Goal: Information Seeking & Learning: Learn about a topic

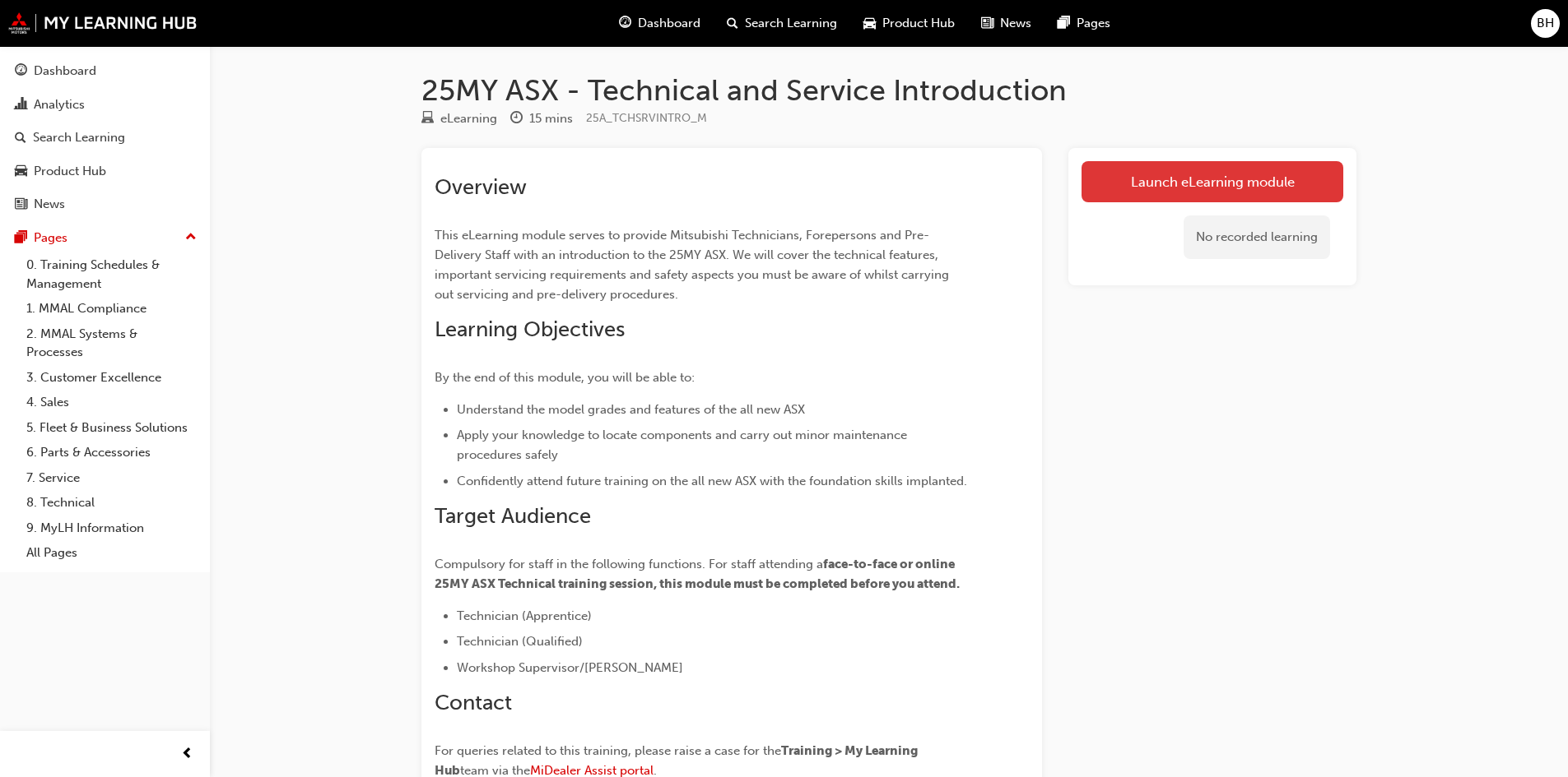
click at [1169, 186] on link "Launch eLearning module" at bounding box center [1212, 182] width 261 height 41
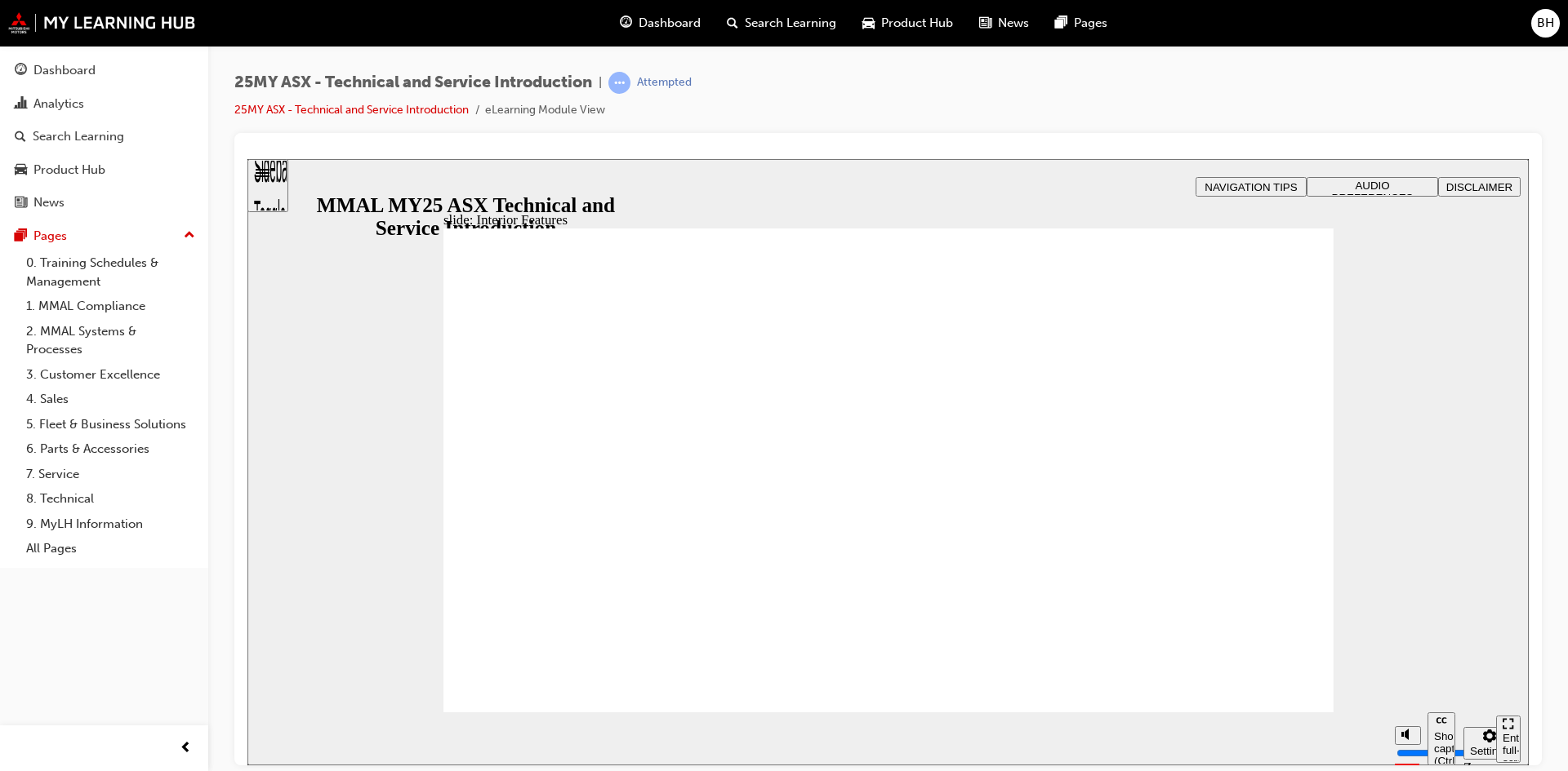
drag, startPoint x: 1309, startPoint y: 226, endPoint x: 1111, endPoint y: 473, distance: 316.6
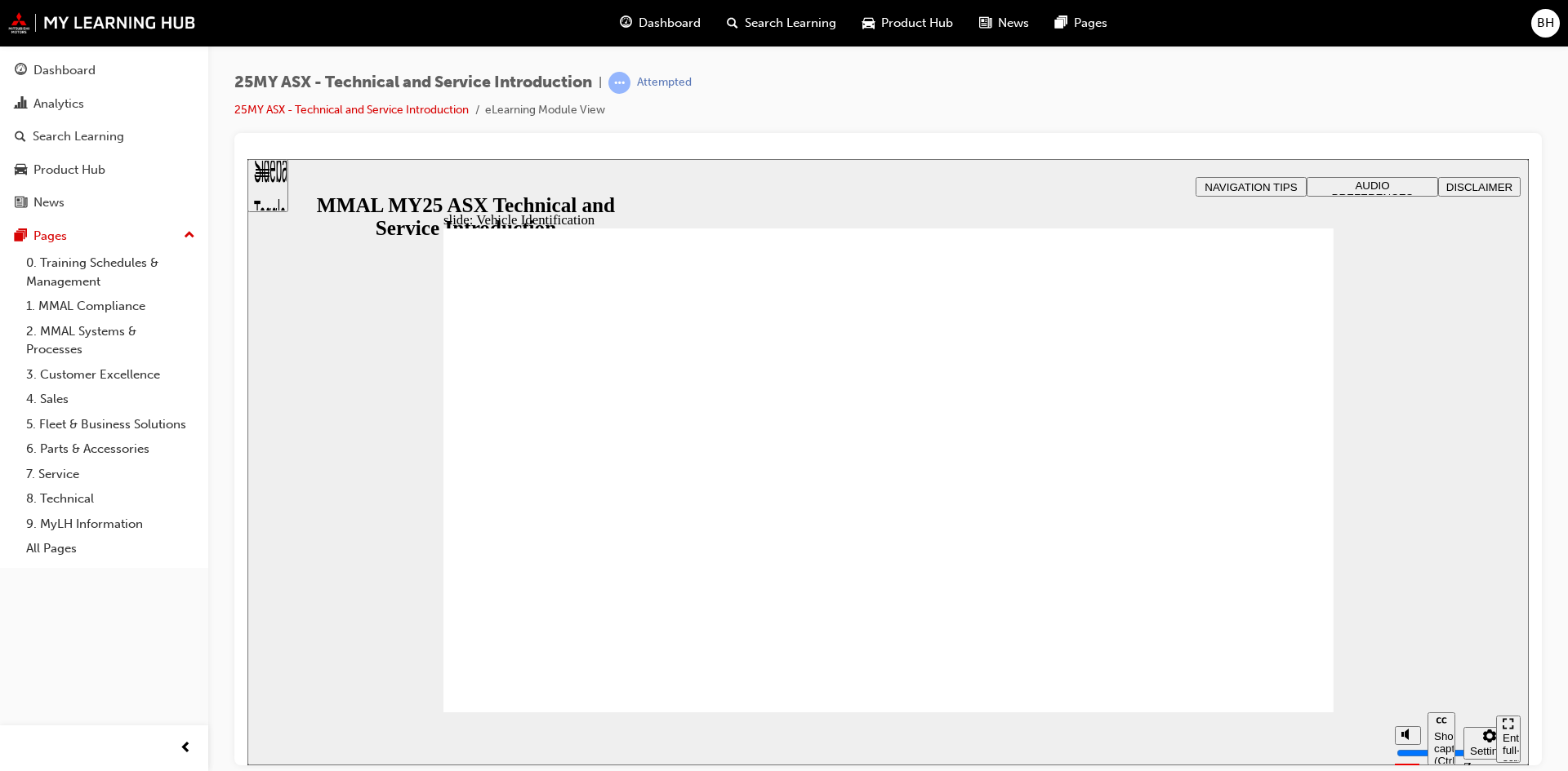
drag, startPoint x: 1302, startPoint y: 284, endPoint x: 1282, endPoint y: 446, distance: 163.2
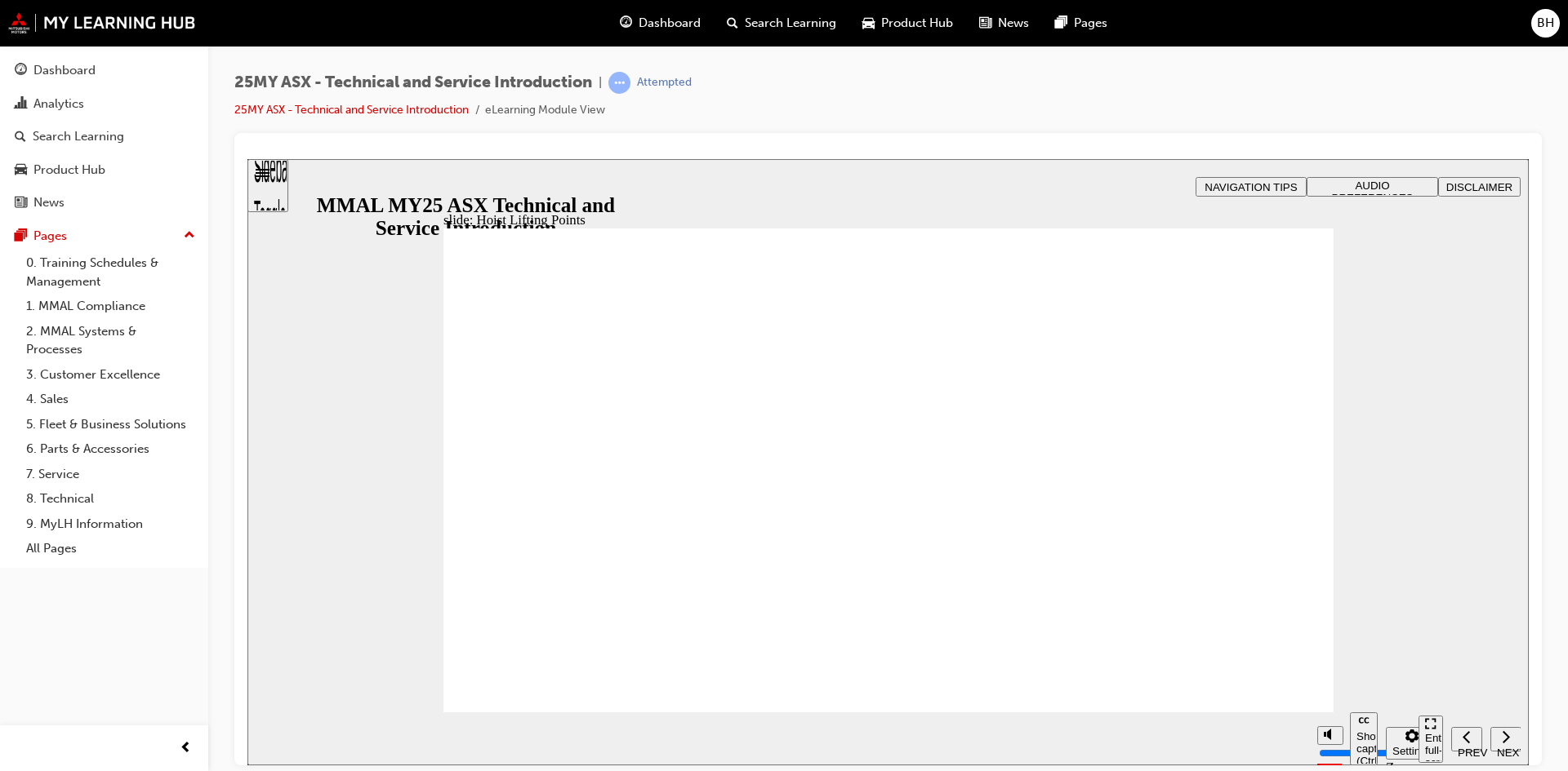
drag, startPoint x: 1004, startPoint y: 492, endPoint x: 1006, endPoint y: 502, distance: 10.2
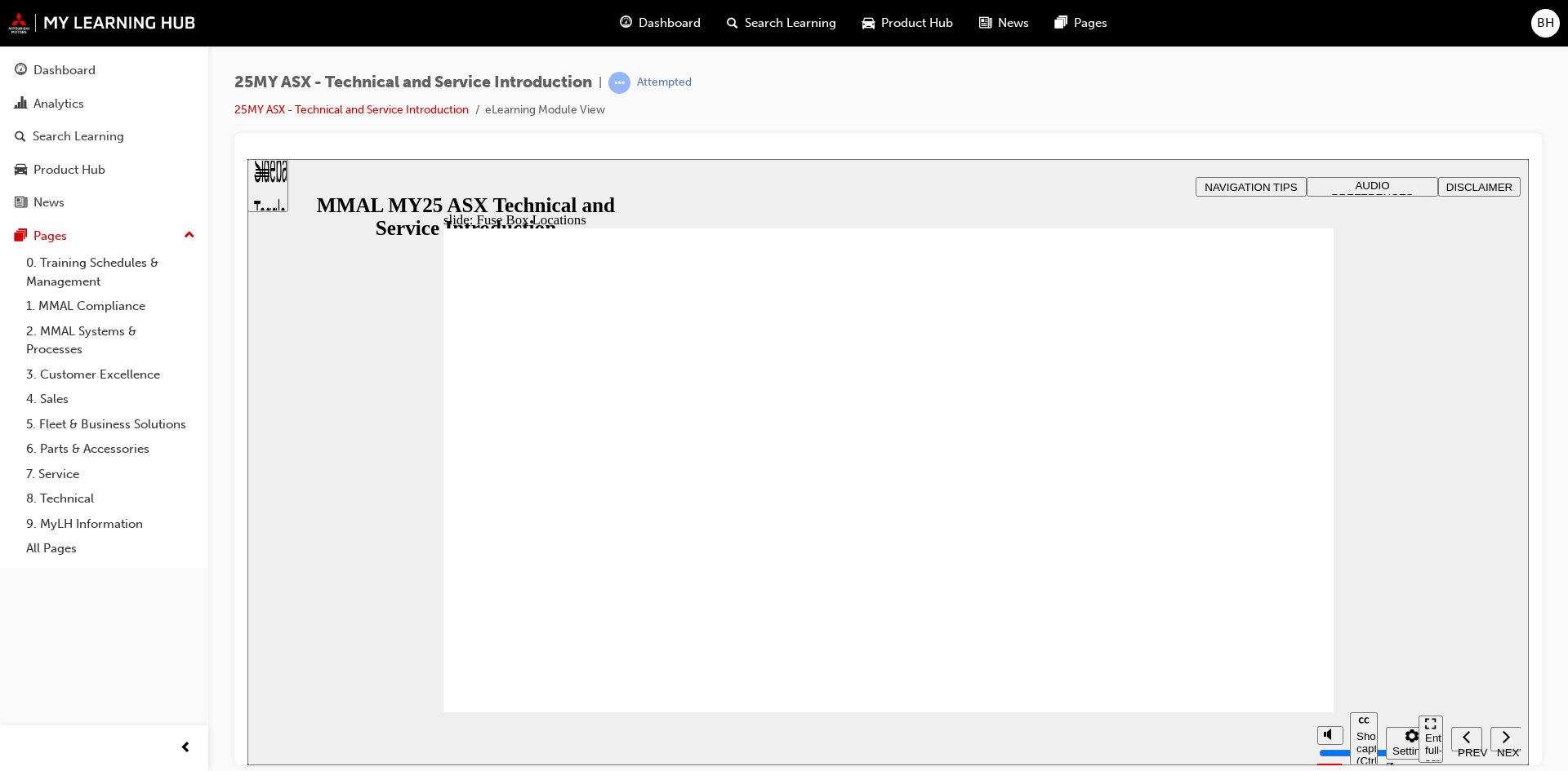
click at [1284, 715] on section "Pause (Ctrl+Alt+P) Replay (Ctrl+Alt+R) Show captions (Ctrl+Alt+C) Playback spee…" at bounding box center [888, 737] width 1282 height 53
drag, startPoint x: 1078, startPoint y: 663, endPoint x: 1072, endPoint y: 649, distance: 15.2
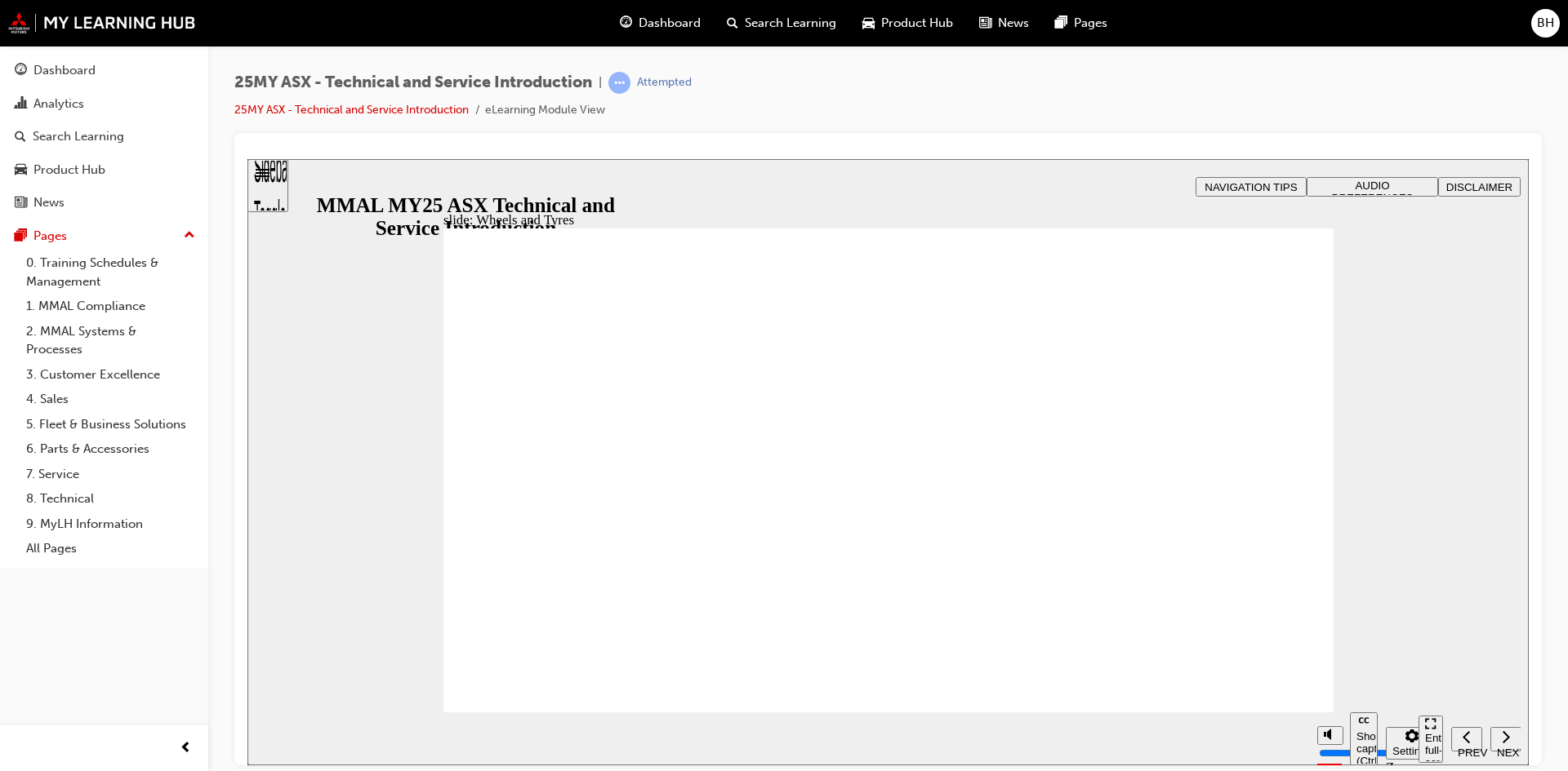
drag, startPoint x: 1161, startPoint y: 672, endPoint x: 1284, endPoint y: 653, distance: 124.5
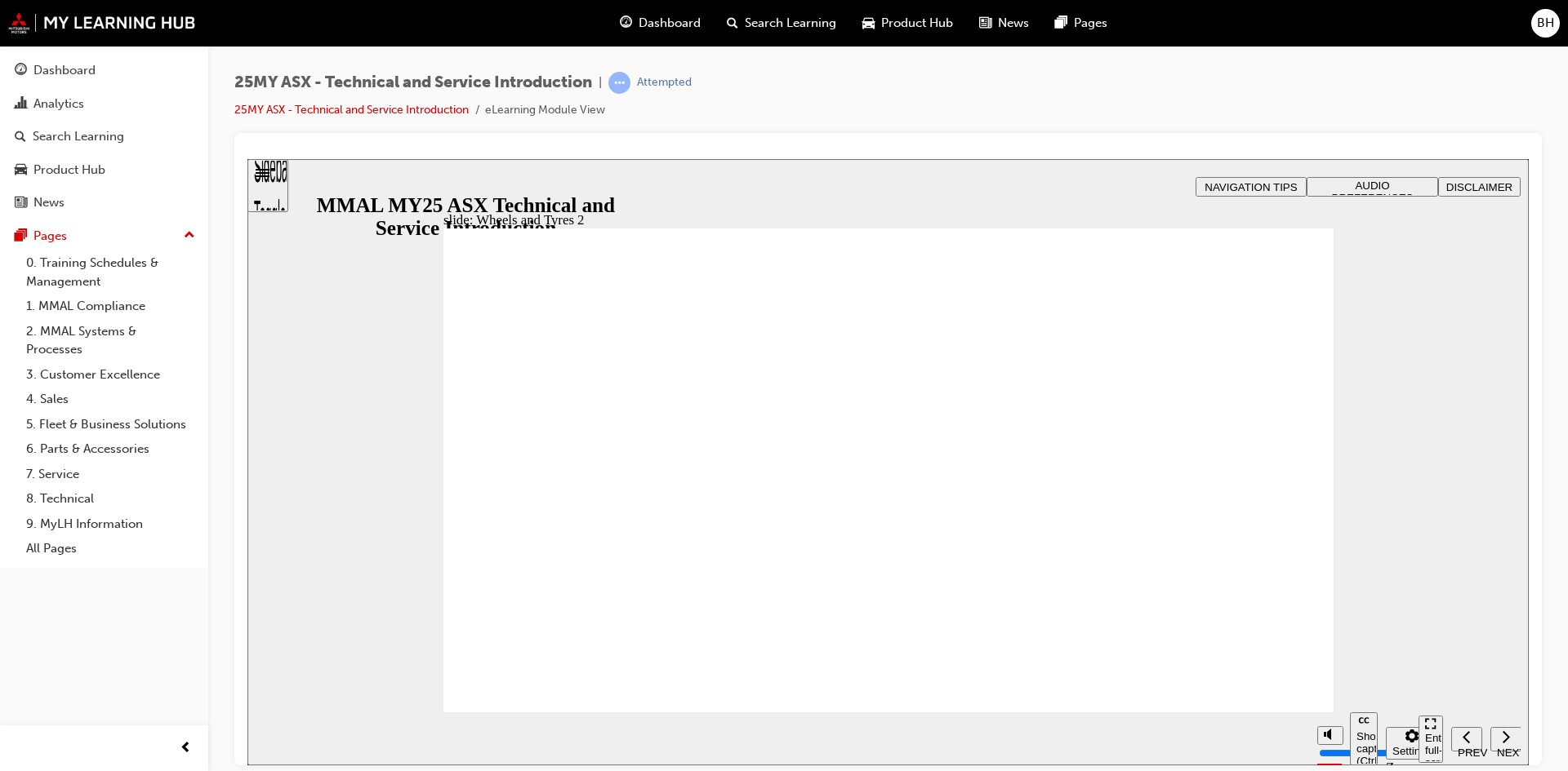
drag, startPoint x: 850, startPoint y: 495, endPoint x: 1083, endPoint y: 627, distance: 267.8
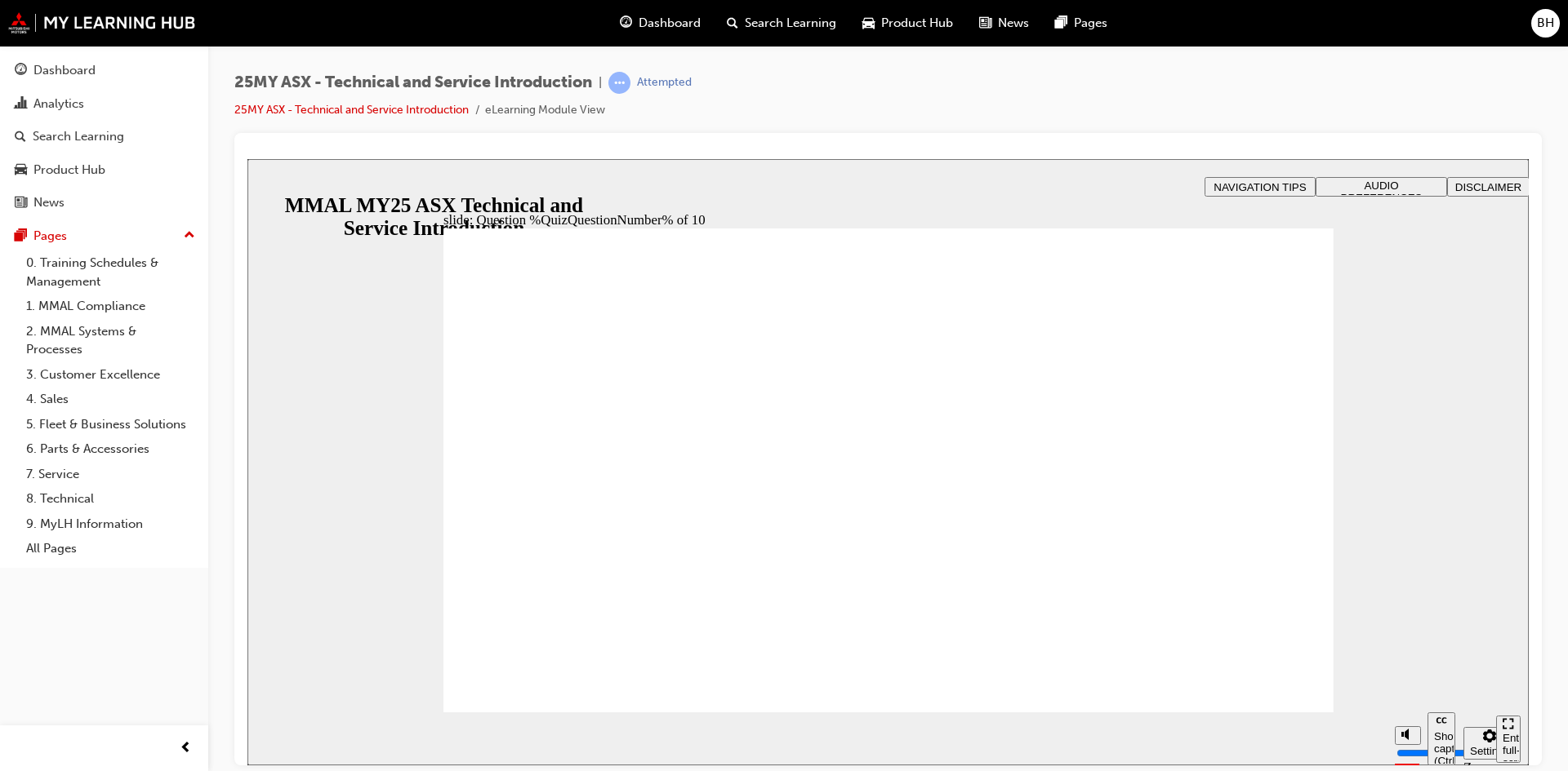
radio input "false"
radio input "true"
radio input "false"
radio input "true"
radio input "false"
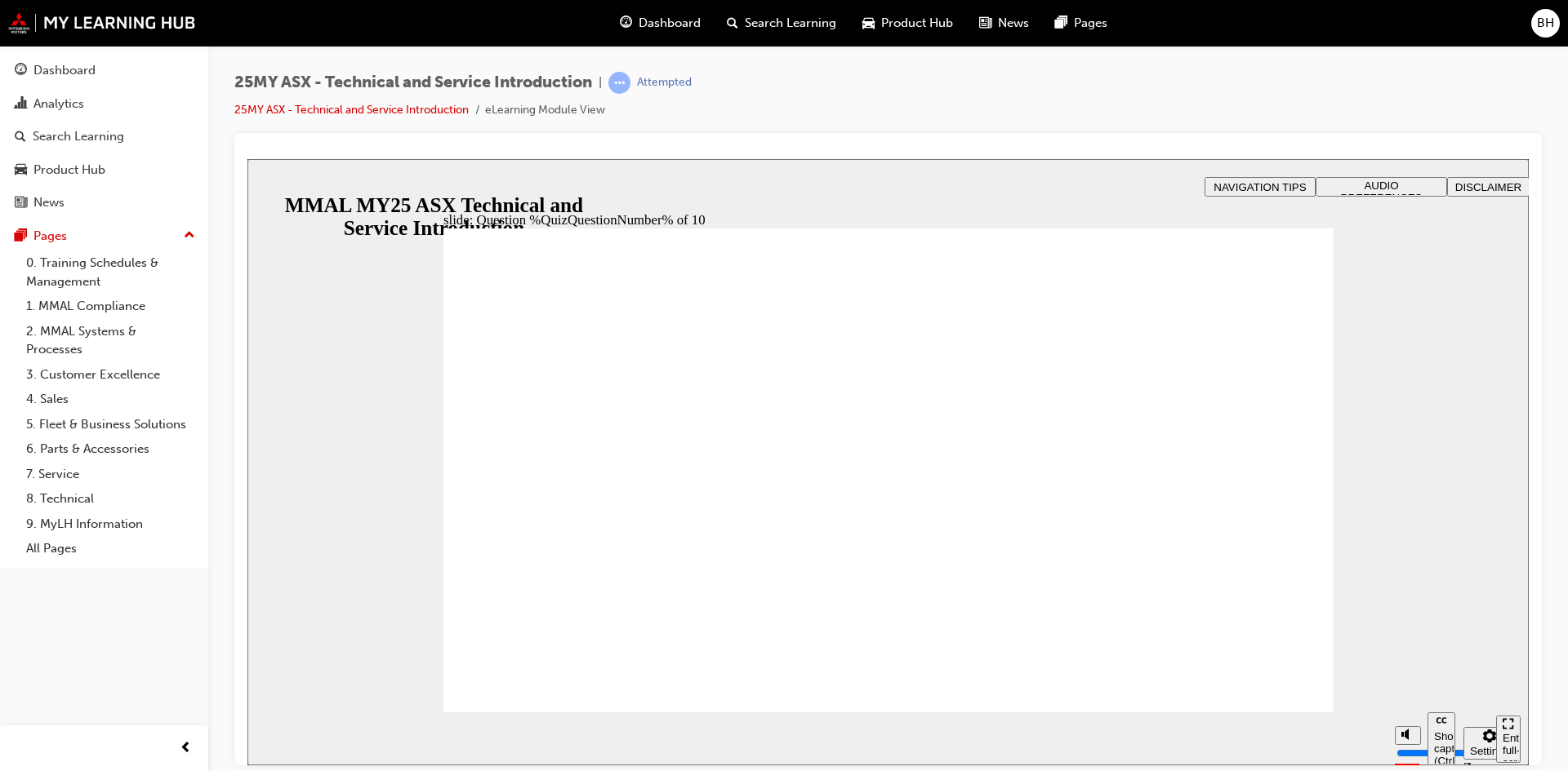
radio input "true"
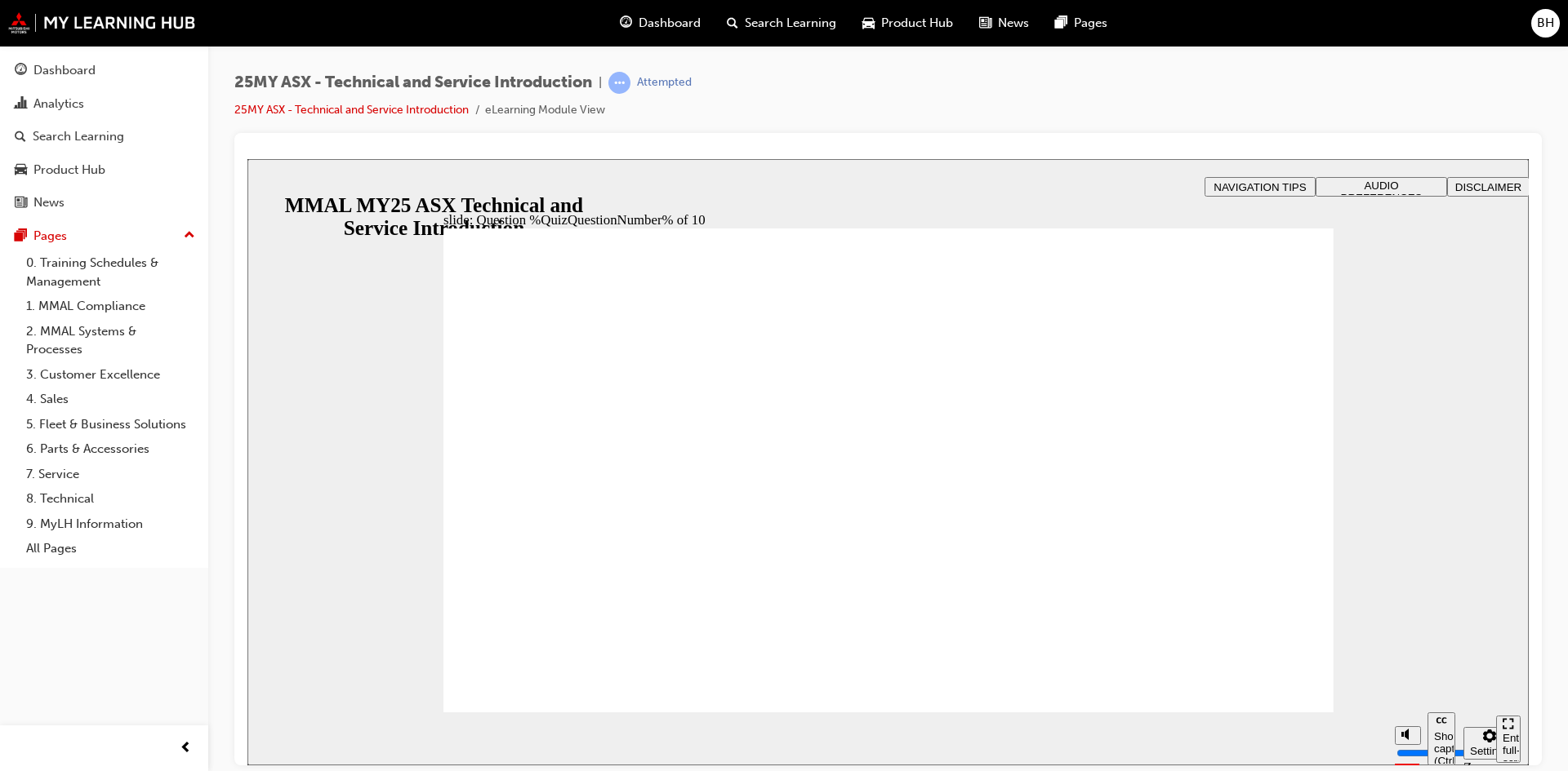
radio input "true"
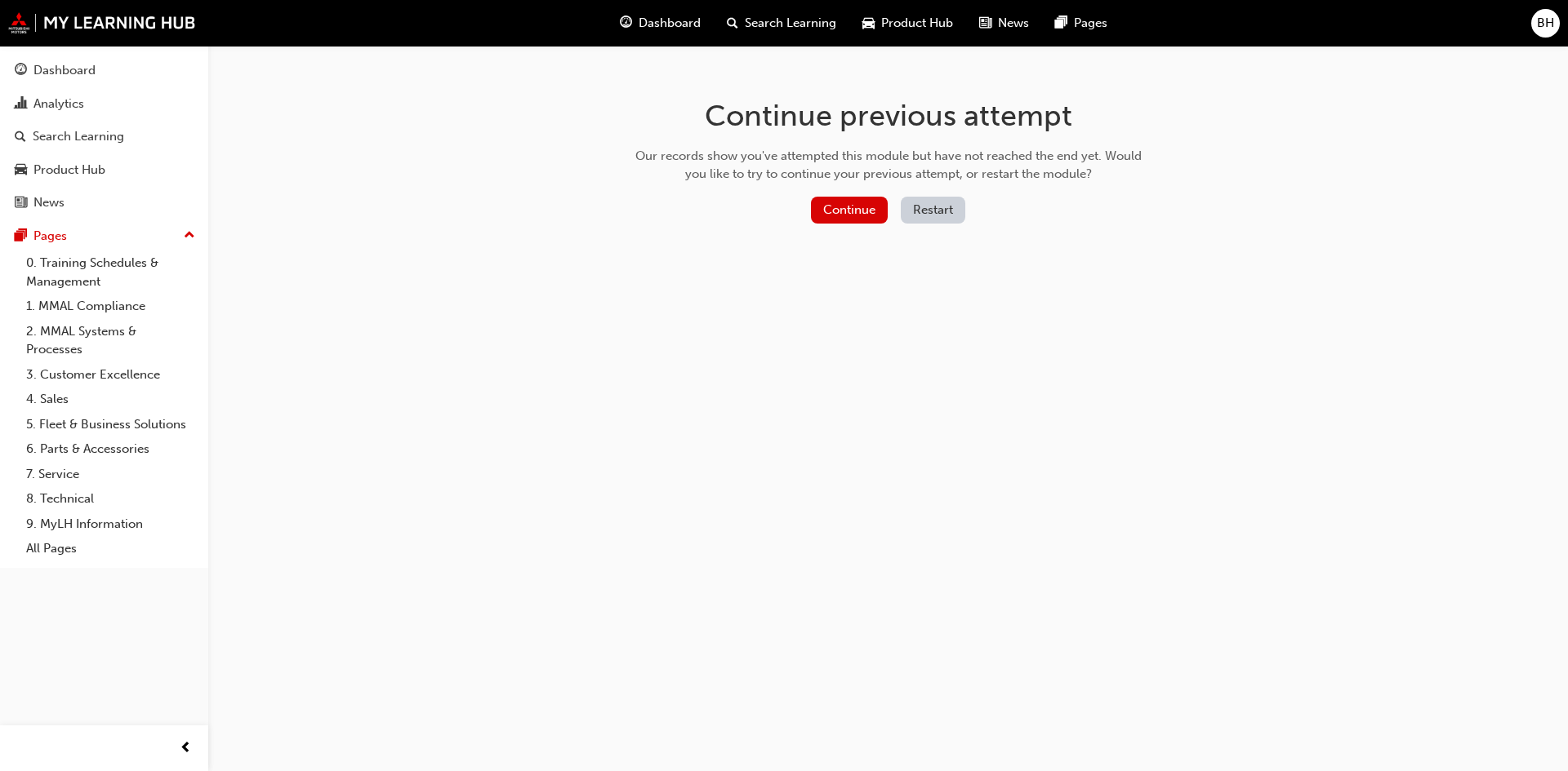
click at [913, 216] on button "Restart" at bounding box center [933, 210] width 64 height 27
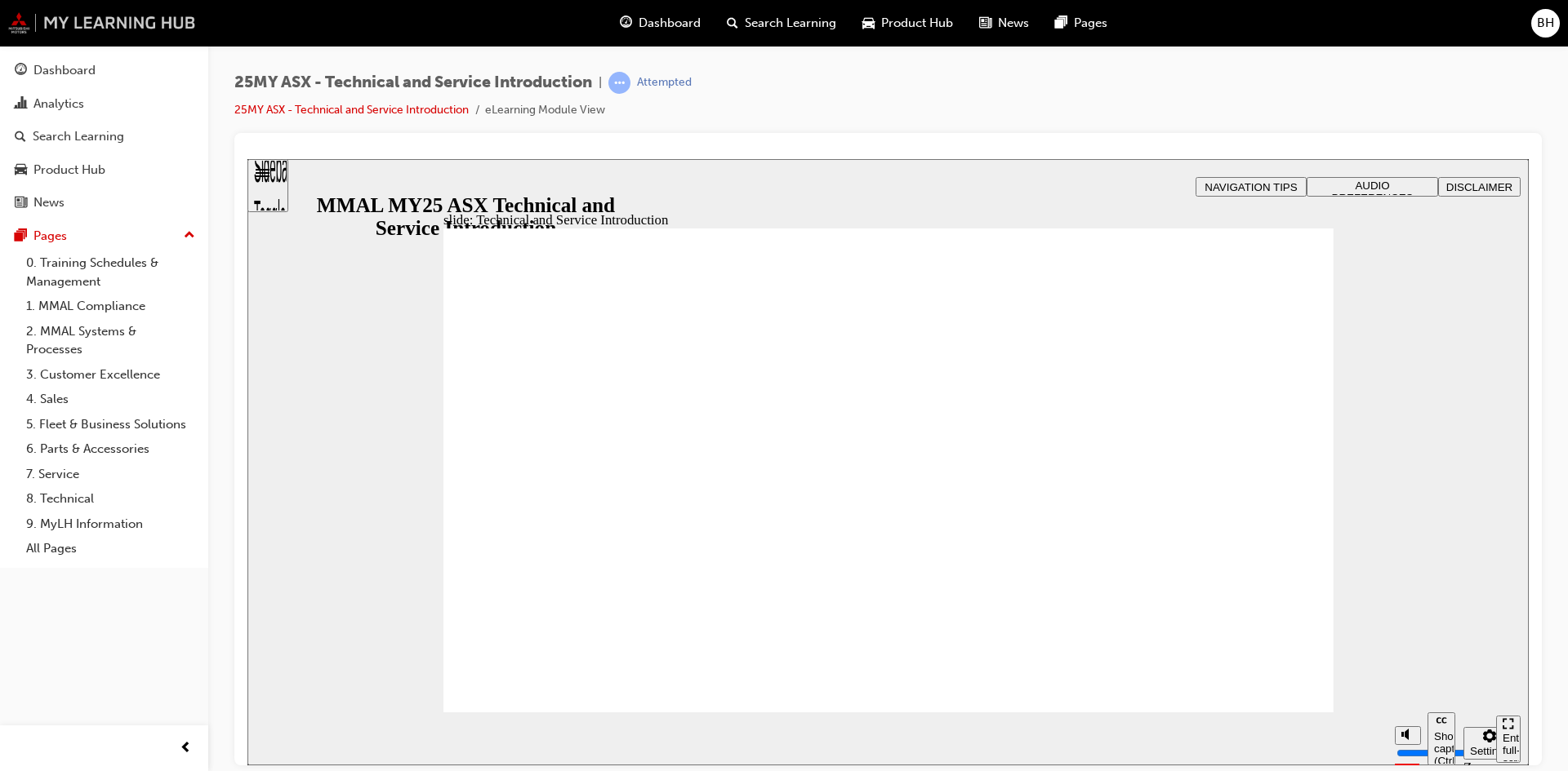
click at [29, 25] on img at bounding box center [102, 22] width 187 height 21
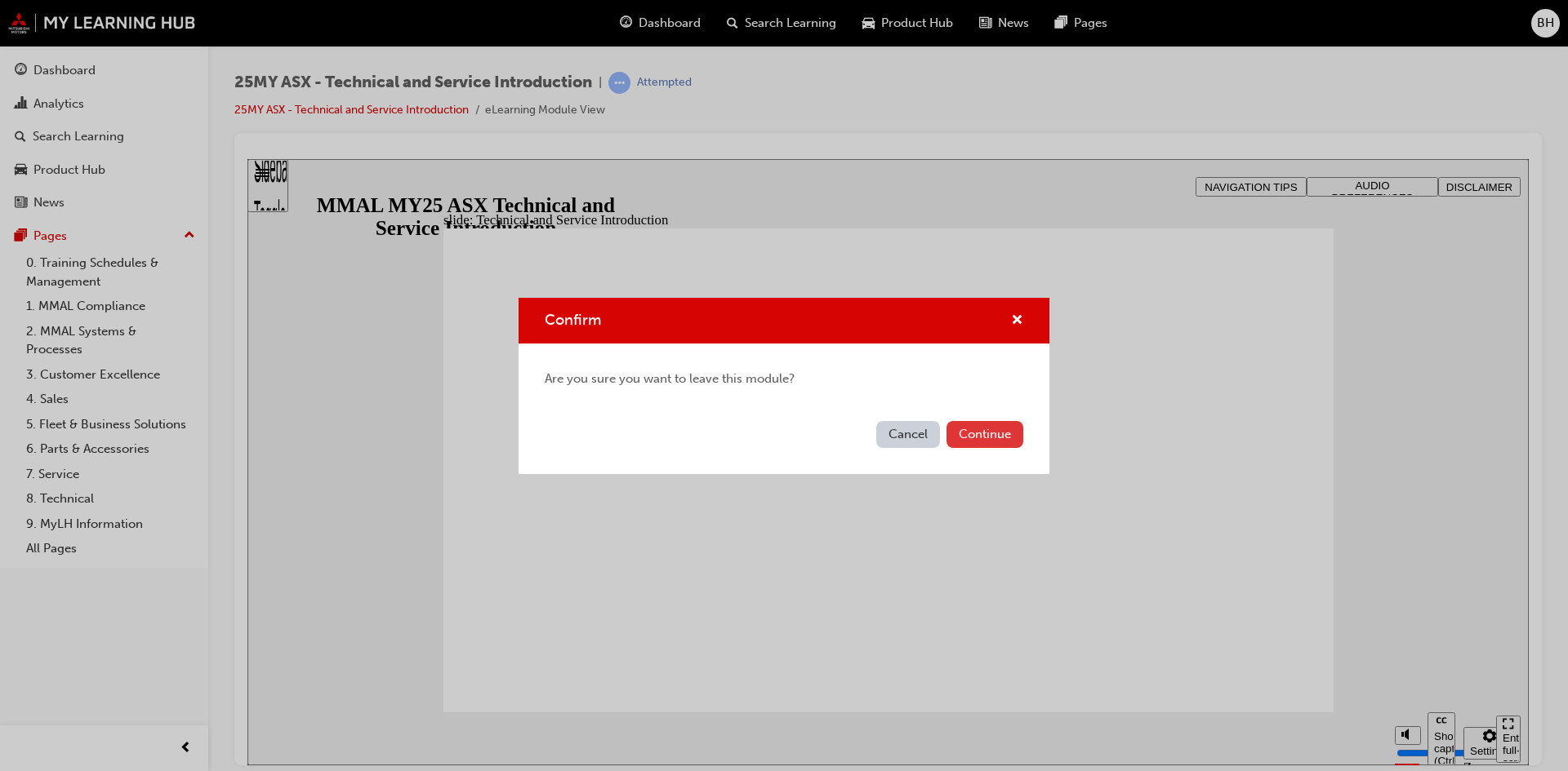
click at [974, 433] on button "Continue" at bounding box center [985, 434] width 76 height 27
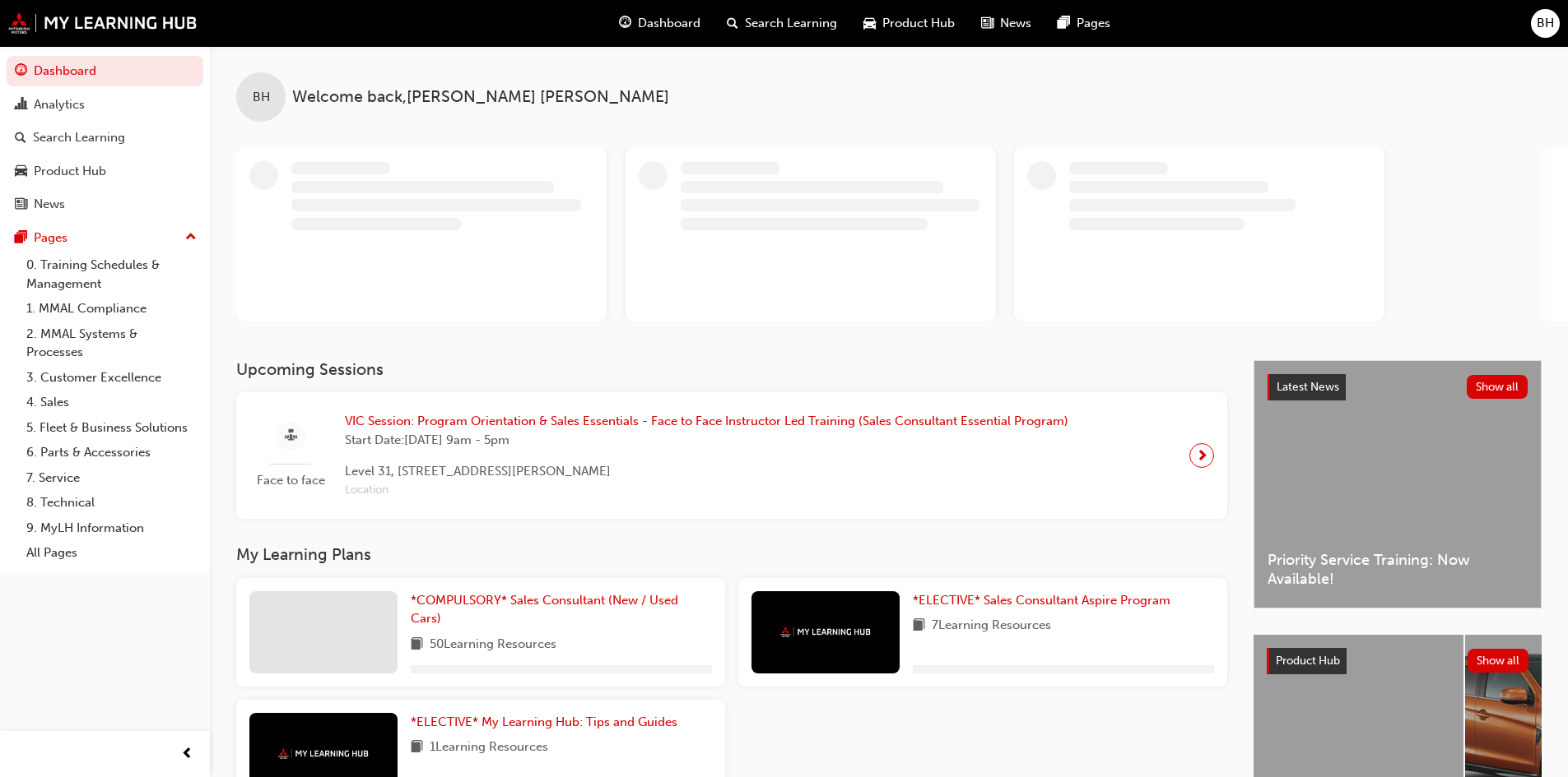
click at [933, 28] on span "Product Hub" at bounding box center [918, 23] width 72 height 19
